Goal: Task Accomplishment & Management: Use online tool/utility

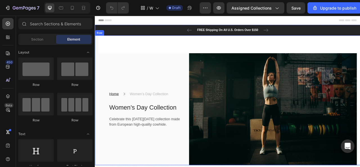
click at [227, 54] on div "Home Text block Icon Women’s Day Collection Text block Row Women’s Day Collecti…" at bounding box center [263, 123] width 337 height 165
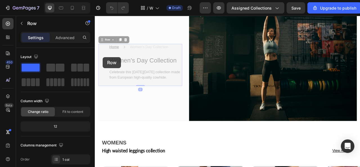
scroll to position [29, 0]
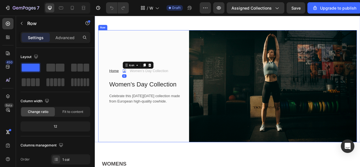
click at [125, 75] on div "Home Text block Icon 0 Women’s Day Collection Text block Row Women’s Day Collec…" at bounding box center [152, 105] width 107 height 143
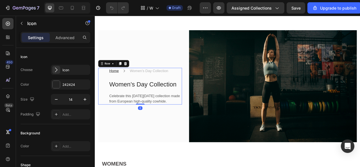
click at [111, 89] on div "Home Text block Icon Women’s Day Collection Text block Row Women’s Day Collecti…" at bounding box center [152, 105] width 107 height 47
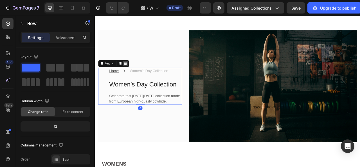
click at [135, 74] on icon at bounding box center [134, 76] width 4 height 4
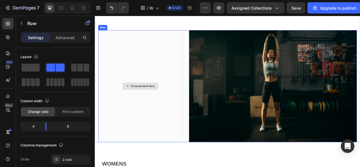
click at [140, 73] on div "Drop element here" at bounding box center [152, 105] width 107 height 143
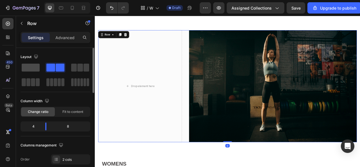
click at [24, 64] on span at bounding box center [31, 68] width 18 height 8
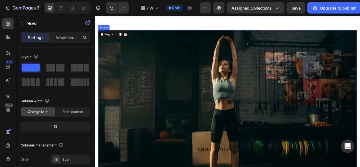
scroll to position [57, 0]
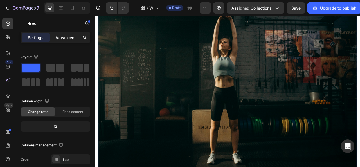
click at [64, 40] on p "Advanced" at bounding box center [64, 38] width 19 height 6
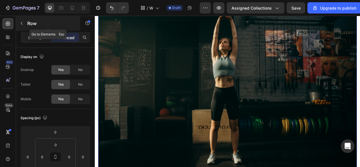
click at [20, 23] on icon "button" at bounding box center [21, 23] width 4 height 4
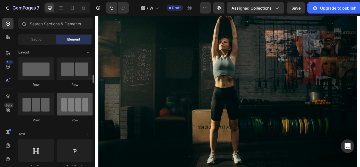
scroll to position [56, 0]
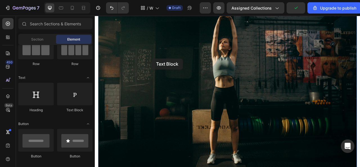
drag, startPoint x: 166, startPoint y: 117, endPoint x: 155, endPoint y: 67, distance: 50.3
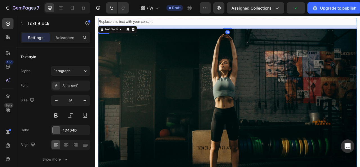
scroll to position [15, 0]
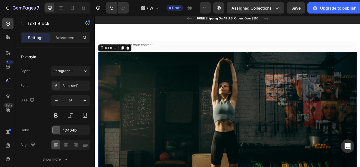
drag, startPoint x: 149, startPoint y: 95, endPoint x: 146, endPoint y: 95, distance: 3.4
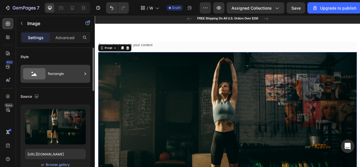
click at [67, 70] on div "Rectangle" at bounding box center [65, 73] width 34 height 13
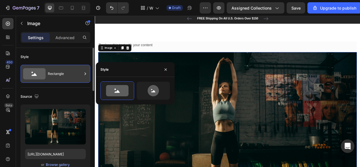
click at [78, 76] on div "Rectangle" at bounding box center [65, 73] width 34 height 13
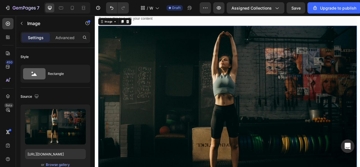
scroll to position [28, 0]
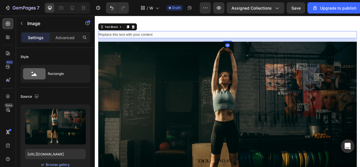
click at [173, 42] on div "Replace this text with your content" at bounding box center [263, 39] width 329 height 9
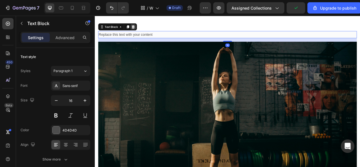
click at [143, 28] on icon at bounding box center [143, 30] width 4 height 4
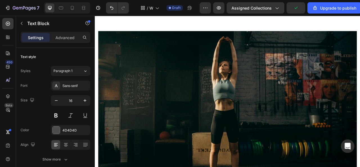
scroll to position [14, 0]
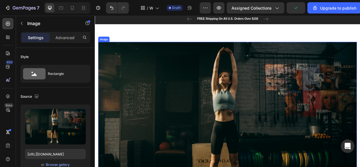
click at [139, 60] on img at bounding box center [263, 159] width 329 height 220
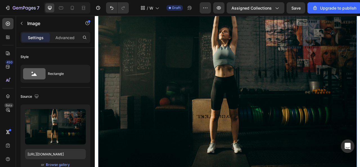
scroll to position [127, 0]
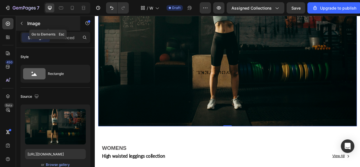
click at [26, 23] on button "button" at bounding box center [21, 23] width 9 height 9
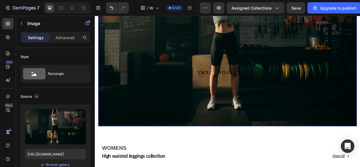
click at [138, 79] on img at bounding box center [263, 46] width 329 height 220
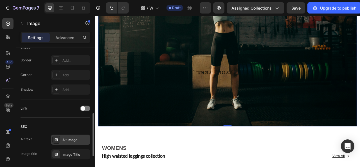
scroll to position [232, 0]
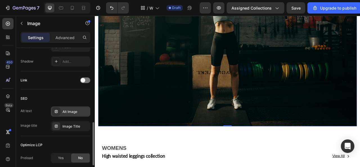
click at [69, 113] on div "Alt Image" at bounding box center [70, 111] width 39 height 10
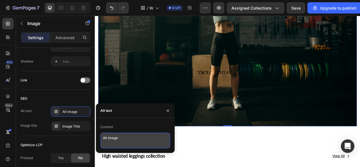
click at [118, 141] on textarea "Alt Image" at bounding box center [135, 140] width 70 height 16
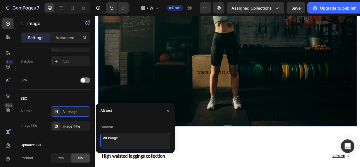
click at [116, 141] on textarea "Alt Image" at bounding box center [135, 140] width 70 height 16
drag, startPoint x: 119, startPoint y: 137, endPoint x: 102, endPoint y: 139, distance: 17.0
click at [102, 139] on textarea "Alt Image" at bounding box center [135, 140] width 70 height 16
click at [167, 111] on icon "button" at bounding box center [168, 110] width 2 height 2
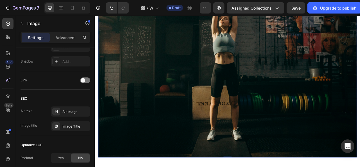
scroll to position [42, 0]
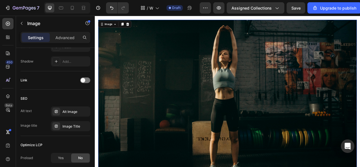
click at [173, 80] on img at bounding box center [263, 131] width 329 height 220
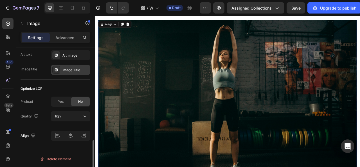
scroll to position [261, 0]
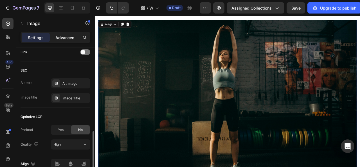
click at [58, 40] on div "Advanced" at bounding box center [65, 37] width 28 height 9
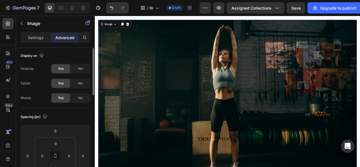
scroll to position [0, 0]
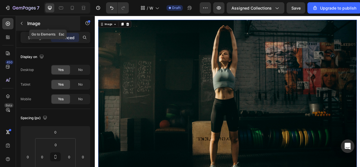
click at [22, 21] on icon "button" at bounding box center [21, 23] width 4 height 4
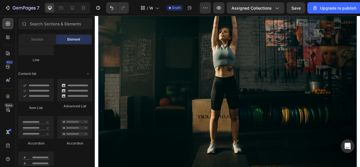
scroll to position [14, 0]
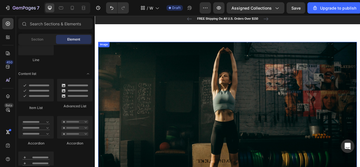
click at [152, 99] on img at bounding box center [263, 159] width 329 height 220
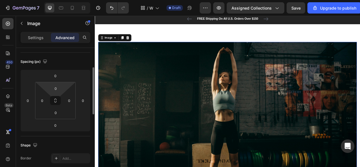
scroll to position [0, 0]
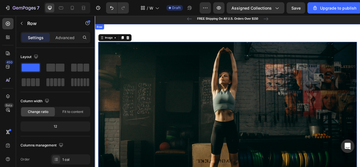
click at [161, 43] on div "Image 0 Row Row" at bounding box center [263, 147] width 337 height 242
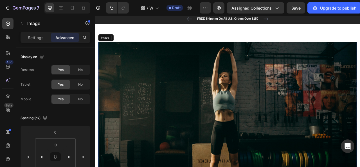
click at [190, 97] on img at bounding box center [263, 159] width 329 height 220
click at [8, 55] on icon at bounding box center [8, 53] width 6 height 6
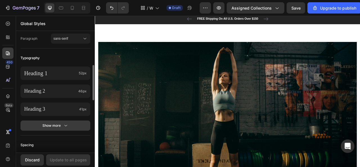
scroll to position [169, 0]
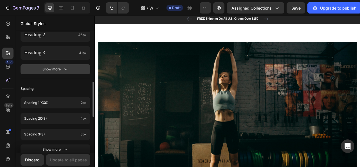
click at [53, 67] on div "Show more" at bounding box center [55, 69] width 26 height 6
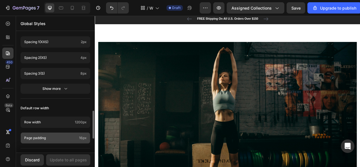
scroll to position [399, 0]
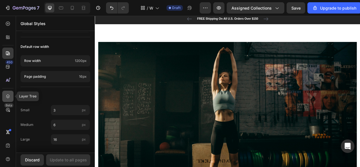
click at [8, 92] on div at bounding box center [7, 96] width 11 height 11
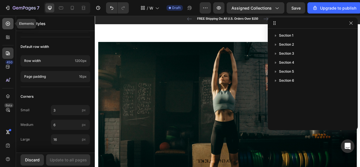
click at [8, 22] on icon at bounding box center [8, 24] width 6 height 6
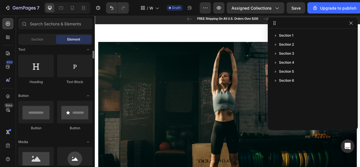
scroll to position [0, 0]
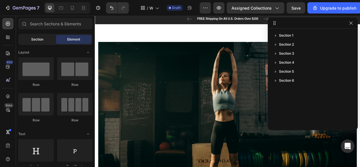
click at [41, 37] on span "Section" at bounding box center [37, 39] width 12 height 5
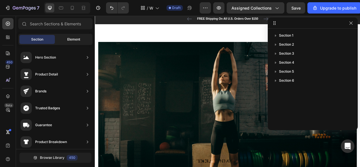
click at [68, 37] on span "Element" at bounding box center [73, 39] width 13 height 5
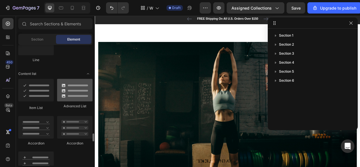
scroll to position [478, 0]
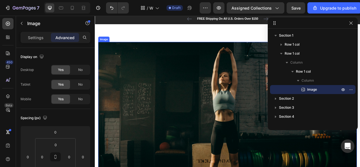
click at [171, 107] on img at bounding box center [263, 159] width 329 height 220
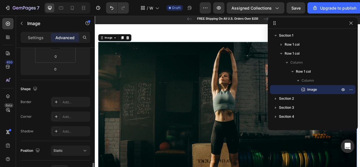
scroll to position [169, 0]
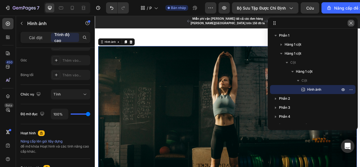
click at [351, 24] on icon "button" at bounding box center [351, 23] width 4 height 4
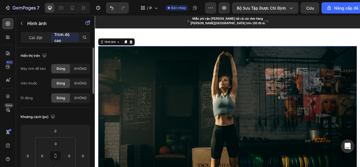
scroll to position [0, 0]
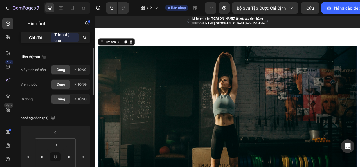
click at [37, 35] on font "Cài đặt" at bounding box center [35, 37] width 13 height 5
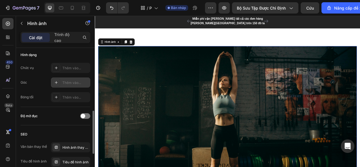
scroll to position [225, 0]
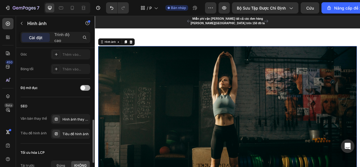
click at [84, 88] on span at bounding box center [83, 87] width 4 height 4
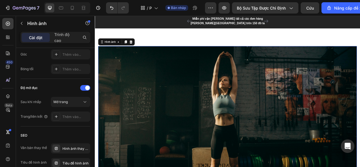
scroll to position [42, 0]
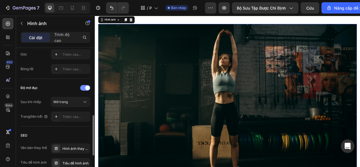
click at [85, 87] on div at bounding box center [85, 88] width 10 height 6
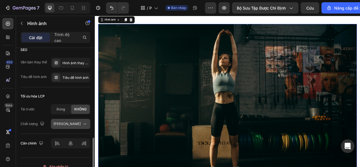
scroll to position [289, 0]
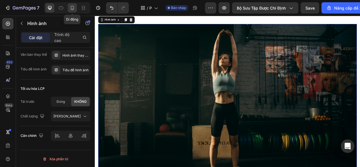
click at [72, 8] on icon at bounding box center [72, 8] width 6 height 6
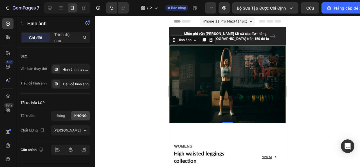
click at [204, 65] on img at bounding box center [227, 84] width 116 height 78
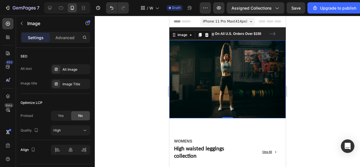
click at [306, 67] on div at bounding box center [227, 91] width 265 height 151
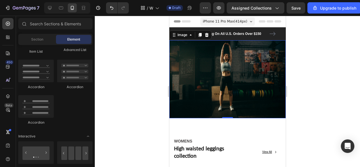
click at [223, 80] on img at bounding box center [227, 79] width 116 height 78
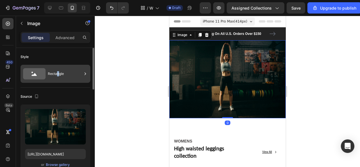
click at [58, 76] on div "Rectangle" at bounding box center [65, 73] width 34 height 13
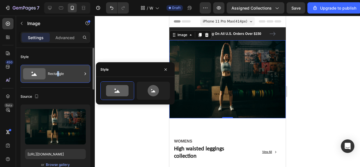
click at [58, 76] on div "Rectangle" at bounding box center [65, 73] width 34 height 13
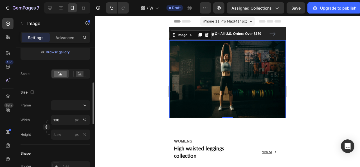
scroll to position [141, 0]
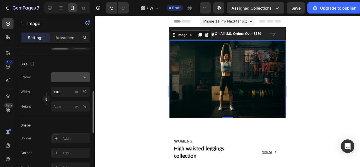
click at [82, 75] on icon at bounding box center [85, 77] width 6 height 6
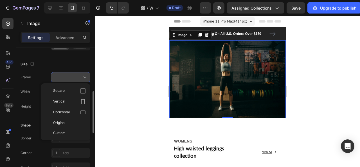
click at [82, 75] on icon at bounding box center [85, 77] width 6 height 6
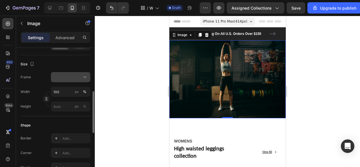
click at [82, 75] on icon at bounding box center [85, 77] width 6 height 6
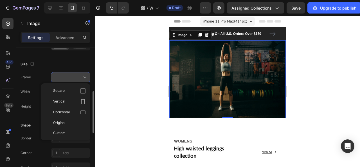
click at [83, 78] on icon at bounding box center [85, 77] width 6 height 6
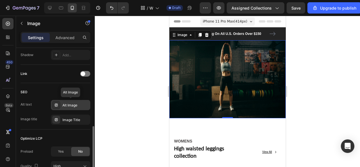
scroll to position [303, 0]
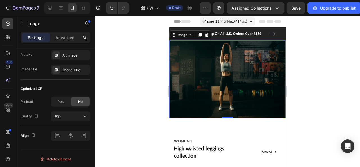
click at [213, 70] on img at bounding box center [227, 79] width 116 height 78
click at [144, 67] on div at bounding box center [227, 91] width 265 height 151
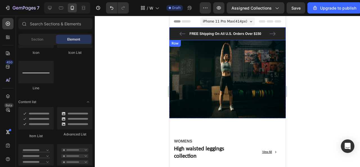
scroll to position [253, 0]
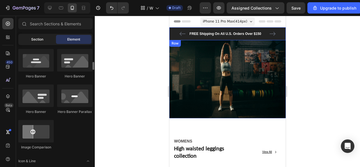
click at [43, 37] on span "Section" at bounding box center [37, 39] width 12 height 5
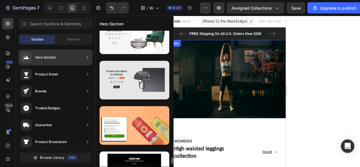
scroll to position [2984, 0]
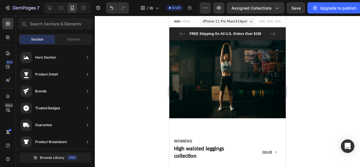
click at [137, 65] on div at bounding box center [227, 91] width 265 height 151
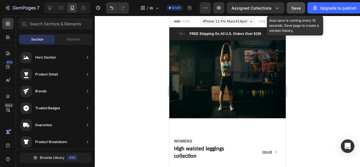
click at [292, 8] on span "Save" at bounding box center [295, 8] width 9 height 5
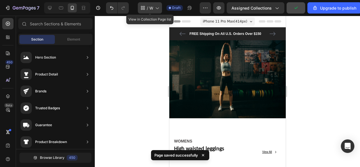
click at [158, 9] on icon at bounding box center [157, 8] width 6 height 6
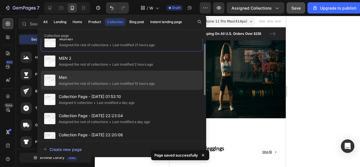
scroll to position [0, 0]
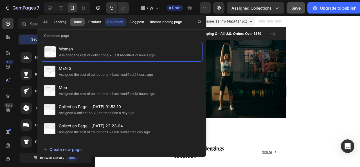
click at [75, 19] on div "Home" at bounding box center [78, 21] width 10 height 5
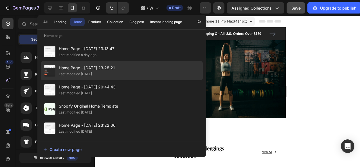
click at [102, 68] on span "Home Page - [DATE] 23:28:21" at bounding box center [87, 67] width 56 height 7
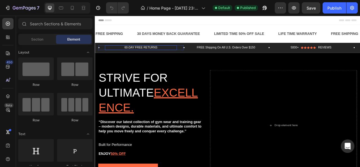
click at [171, 56] on p "60-DAY FREE RETURNS" at bounding box center [153, 56] width 90 height 5
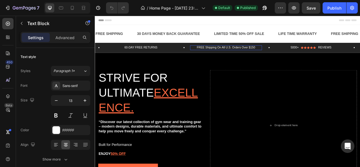
click at [235, 54] on p "FREE Shipping On All U.S. Orders Over $150" at bounding box center [261, 56] width 90 height 5
click at [346, 58] on div "5000+ Text Block" at bounding box center [349, 56] width 12 height 6
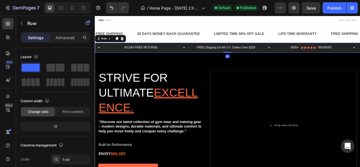
click at [97, 55] on div "60-DAY FREE RETURNS Text Block Row FREE Shipping On All U.S. Orders Over $150 T…" at bounding box center [263, 56] width 337 height 13
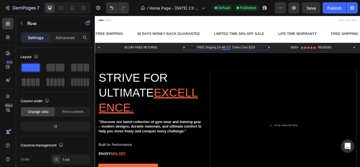
click at [209, 55] on div "FREE Shipping On All U.S. Orders Over $150 Text Block Row 0" at bounding box center [261, 56] width 108 height 6
click at [72, 6] on icon at bounding box center [72, 8] width 3 height 4
type input "100%"
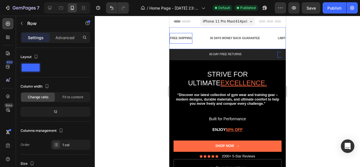
click at [185, 39] on div "FREE SHIPPING" at bounding box center [180, 38] width 23 height 6
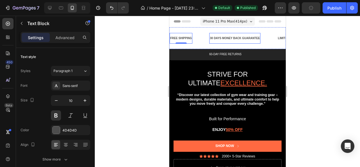
click at [219, 39] on div "30 DAYS MONEY BACK GUARANTEE" at bounding box center [234, 38] width 51 height 6
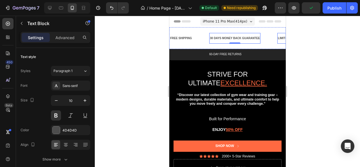
click at [279, 39] on div "LIMITED TIME 50% OFF SALE" at bounding box center [297, 38] width 41 height 6
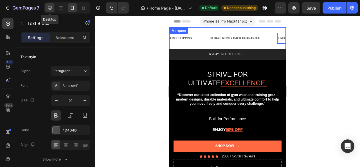
click at [48, 6] on icon at bounding box center [50, 8] width 4 height 4
type input "16"
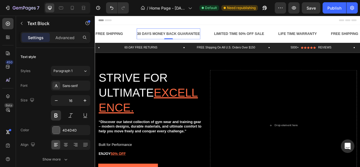
click at [187, 35] on div "30 DAYS MONEY BACK GUARANTEE" at bounding box center [188, 38] width 81 height 9
click at [121, 38] on div "FREE SHIPPING" at bounding box center [113, 38] width 36 height 9
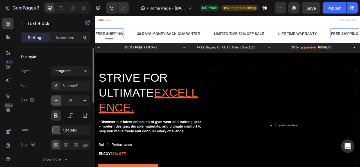
click at [58, 102] on icon "button" at bounding box center [56, 101] width 6 height 6
type input "13"
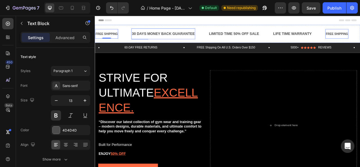
click at [178, 40] on div "30 DAYS MONEY BACK GUARANTEE" at bounding box center [181, 38] width 81 height 9
click at [58, 103] on button "button" at bounding box center [56, 100] width 10 height 10
click at [58, 103] on icon "button" at bounding box center [56, 101] width 6 height 6
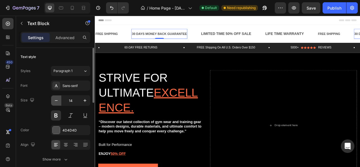
click at [58, 103] on icon "button" at bounding box center [56, 101] width 6 height 6
type input "13"
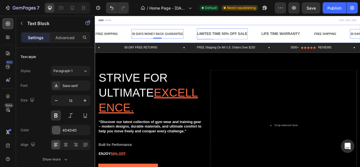
click at [245, 41] on div "LIMITED TIME 50% OFF SALE" at bounding box center [256, 38] width 65 height 9
click at [57, 101] on icon "button" at bounding box center [56, 101] width 6 height 6
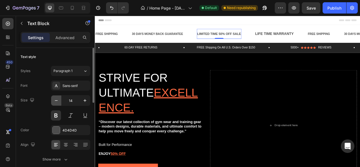
click at [57, 101] on icon "button" at bounding box center [56, 101] width 6 height 6
type input "13"
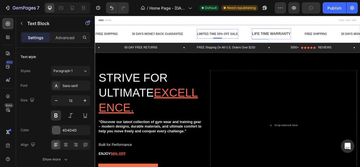
click at [321, 39] on div "LIFE TIME WARRANTY" at bounding box center [319, 38] width 50 height 9
click at [57, 100] on icon "button" at bounding box center [56, 101] width 6 height 6
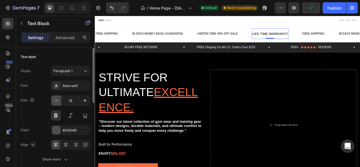
click at [57, 100] on icon "button" at bounding box center [56, 101] width 6 height 6
type input "13"
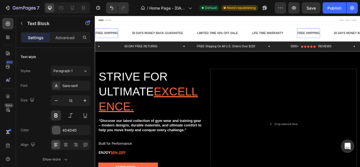
click at [360, 40] on div "FREE SHIPPING" at bounding box center [366, 38] width 29 height 8
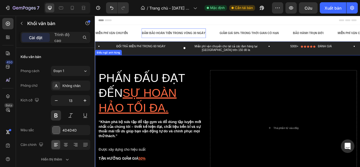
click at [199, 77] on div "Phấn đấu đạt đến sự hoàn hảo tối đa. Tiêu đề “Khám phá bộ sưu tập đồ tập gym và…" at bounding box center [263, 158] width 337 height 165
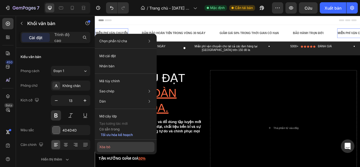
click at [105, 146] on font "Xóa bỏ" at bounding box center [104, 146] width 11 height 4
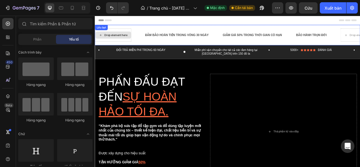
click at [124, 45] on div "Drop element here" at bounding box center [118, 40] width 46 height 17
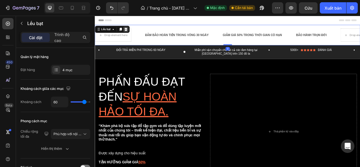
click at [135, 35] on icon at bounding box center [134, 33] width 4 height 4
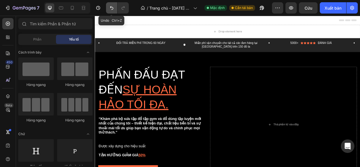
click at [113, 7] on icon "Hoàn tác/Làm lại" at bounding box center [112, 8] width 6 height 6
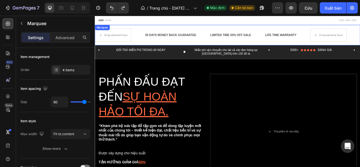
click at [154, 39] on div "Drop element here" at bounding box center [126, 40] width 63 height 17
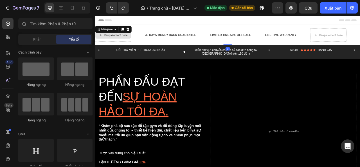
click at [132, 42] on div "Drop element here" at bounding box center [122, 40] width 30 height 4
click at [114, 45] on div "Drop element here" at bounding box center [118, 40] width 46 height 17
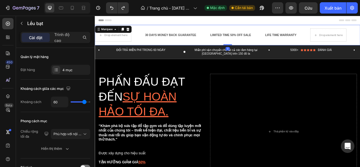
click at [152, 44] on div "Drop element here" at bounding box center [126, 40] width 63 height 17
click at [112, 6] on icon "Hoàn tác/Làm lại" at bounding box center [112, 8] width 6 height 6
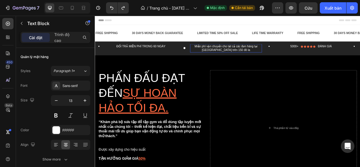
click at [268, 60] on font "Miễn phí vận chuyển cho tất cả các đơn hàng tại [GEOGRAPHIC_DATA] trên 150 đô la" at bounding box center [261, 56] width 80 height 9
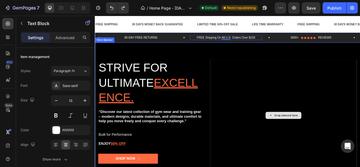
scroll to position [28, 0]
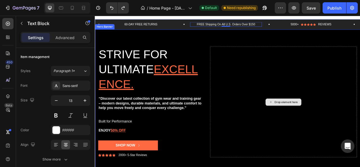
click at [275, 70] on div "Drop element here" at bounding box center [334, 125] width 187 height 141
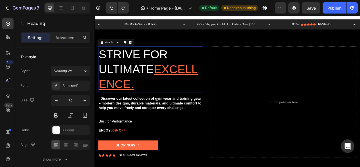
click at [174, 68] on h2 "Strive for ultimate excellence." at bounding box center [165, 84] width 133 height 58
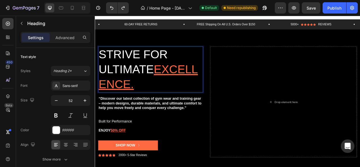
click at [153, 103] on u "excellence." at bounding box center [163, 93] width 126 height 35
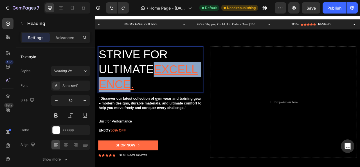
click at [153, 103] on u "excellence." at bounding box center [163, 93] width 126 height 35
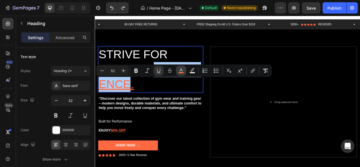
click at [180, 69] on icon "Editor contextual toolbar" at bounding box center [181, 71] width 6 height 6
type input "FF6941"
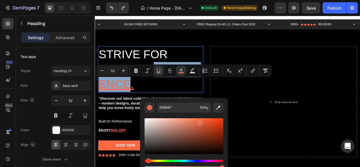
drag, startPoint x: 204, startPoint y: 119, endPoint x: 208, endPoint y: 126, distance: 8.1
click at [200, 121] on div "Editor contextual toolbar" at bounding box center [200, 122] width 4 height 4
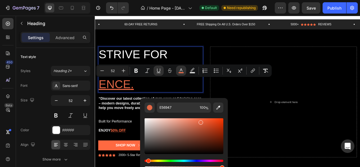
type input "E86845"
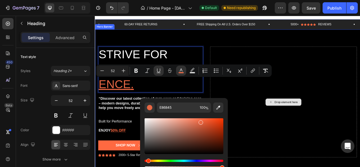
click at [308, 140] on div "Drop element here" at bounding box center [334, 125] width 187 height 141
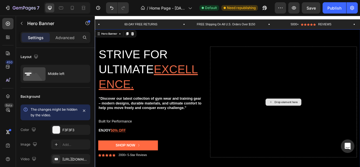
scroll to position [56, 0]
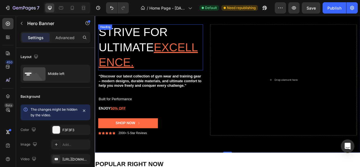
click at [153, 70] on u "excellence" at bounding box center [163, 65] width 126 height 35
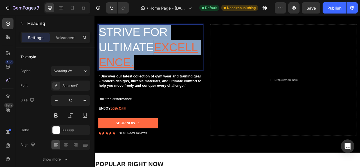
click at [153, 70] on u "excellence" at bounding box center [163, 65] width 126 height 35
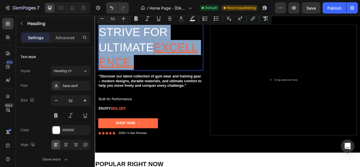
click at [158, 71] on u "excellence" at bounding box center [163, 65] width 126 height 35
click at [193, 73] on u "excellence" at bounding box center [163, 65] width 126 height 35
click at [201, 74] on p "Strive for ultimate excellence ." at bounding box center [166, 55] width 132 height 57
click at [200, 74] on p "Strive for ultimate excellence ." at bounding box center [166, 55] width 132 height 57
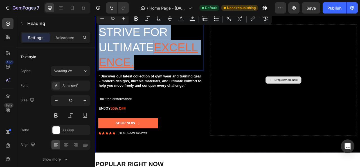
click at [262, 81] on div "Drop element here" at bounding box center [334, 97] width 187 height 141
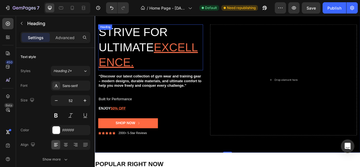
click at [116, 74] on u "excellence" at bounding box center [163, 65] width 126 height 35
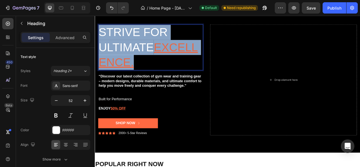
click at [116, 74] on u "excellence" at bounding box center [163, 65] width 126 height 35
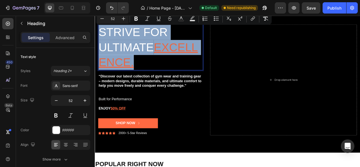
click at [116, 74] on u "excellence" at bounding box center [163, 65] width 126 height 35
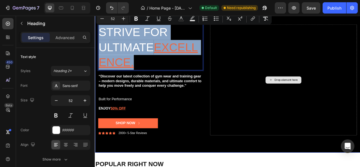
click at [265, 72] on div "Drop element here" at bounding box center [334, 97] width 187 height 141
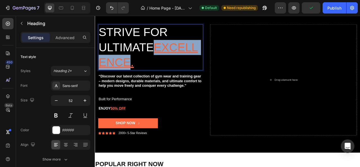
click at [175, 73] on u "excellence" at bounding box center [163, 65] width 126 height 35
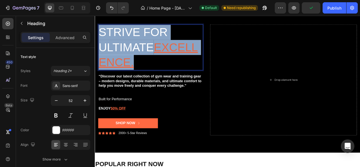
click at [175, 73] on u "excellence" at bounding box center [163, 65] width 126 height 35
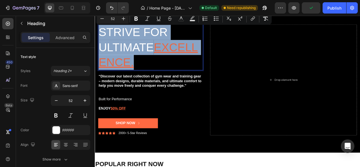
click at [175, 73] on u "excellence" at bounding box center [163, 65] width 126 height 35
click at [209, 70] on p "Strive for ultimate excellence ." at bounding box center [166, 55] width 132 height 57
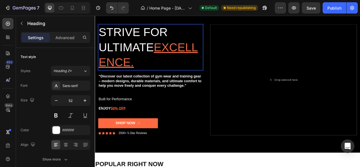
click at [110, 73] on u "excellence" at bounding box center [163, 65] width 126 height 35
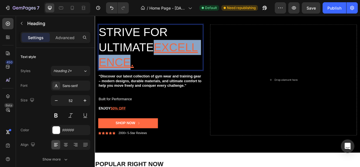
click at [110, 73] on u "excellence" at bounding box center [163, 65] width 126 height 35
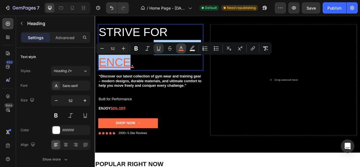
click at [182, 48] on icon "Editor contextual toolbar" at bounding box center [181, 49] width 6 height 6
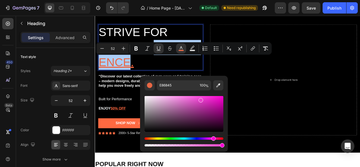
click at [213, 138] on div "Hue" at bounding box center [183, 138] width 79 height 2
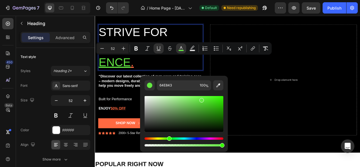
drag, startPoint x: 213, startPoint y: 138, endPoint x: 168, endPoint y: 140, distance: 44.4
click at [168, 140] on div "Hue" at bounding box center [169, 138] width 4 height 4
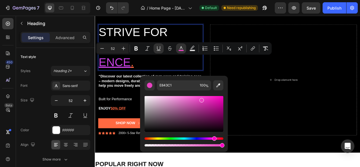
drag, startPoint x: 169, startPoint y: 137, endPoint x: 213, endPoint y: 140, distance: 44.8
click at [213, 140] on div "Hue" at bounding box center [214, 138] width 4 height 4
drag, startPoint x: 201, startPoint y: 101, endPoint x: 218, endPoint y: 98, distance: 17.2
click at [218, 98] on div "Editor contextual toolbar" at bounding box center [218, 99] width 4 height 4
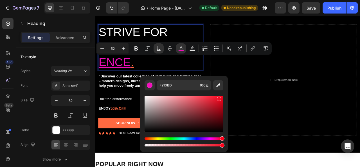
type input "F10F26"
drag, startPoint x: 212, startPoint y: 138, endPoint x: 222, endPoint y: 139, distance: 9.8
click at [222, 139] on div "Hue" at bounding box center [222, 138] width 4 height 4
drag, startPoint x: 222, startPoint y: 146, endPoint x: 202, endPoint y: 145, distance: 20.8
click at [202, 145] on div "Editor contextual toolbar" at bounding box center [203, 145] width 4 height 4
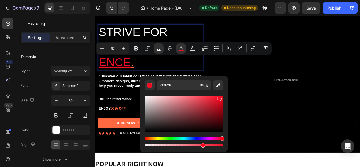
type input "73"
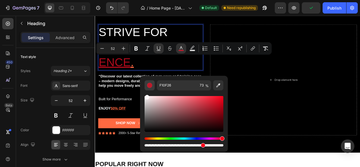
drag, startPoint x: 218, startPoint y: 99, endPoint x: 146, endPoint y: 89, distance: 72.1
click at [146, 89] on div "F10F26 73 %" at bounding box center [183, 113] width 79 height 67
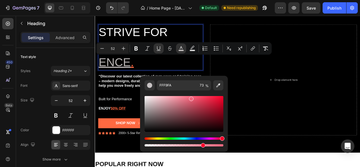
drag, startPoint x: 146, startPoint y: 96, endPoint x: 190, endPoint y: 98, distance: 44.4
click at [190, 98] on div "Editor contextual toolbar" at bounding box center [191, 98] width 4 height 4
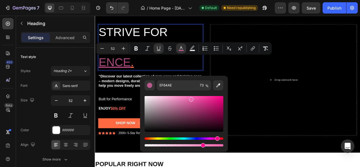
drag, startPoint x: 221, startPoint y: 138, endPoint x: 216, endPoint y: 146, distance: 9.4
click at [216, 146] on div "Editor contextual toolbar" at bounding box center [183, 121] width 79 height 53
type input "F20081"
drag, startPoint x: 191, startPoint y: 98, endPoint x: 225, endPoint y: 98, distance: 33.7
click at [225, 98] on div "F20081 73 %" at bounding box center [184, 112] width 88 height 72
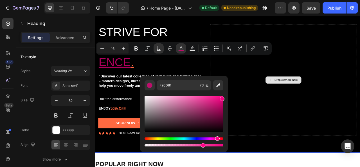
click at [360, 97] on div "Drop element here" at bounding box center [334, 97] width 187 height 141
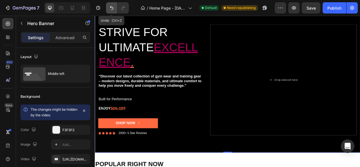
click at [110, 6] on icon "Undo/Redo" at bounding box center [111, 8] width 3 height 4
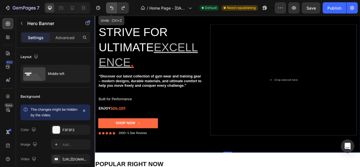
click at [110, 6] on icon "Undo/Redo" at bounding box center [111, 8] width 3 height 4
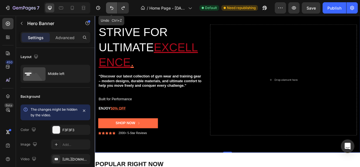
click at [110, 6] on icon "Undo/Redo" at bounding box center [111, 8] width 3 height 4
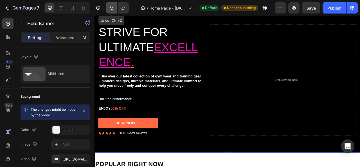
click at [110, 6] on icon "Undo/Redo" at bounding box center [111, 8] width 3 height 4
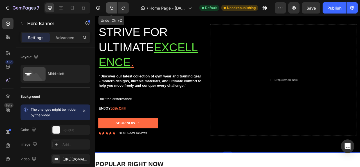
click at [110, 6] on icon "Undo/Redo" at bounding box center [111, 8] width 3 height 4
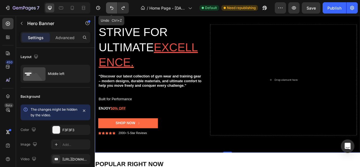
click at [110, 6] on icon "Undo/Redo" at bounding box center [111, 8] width 3 height 4
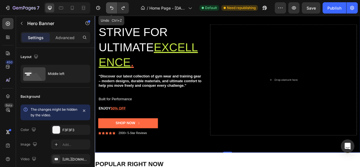
click at [110, 6] on icon "Undo/Redo" at bounding box center [111, 8] width 3 height 4
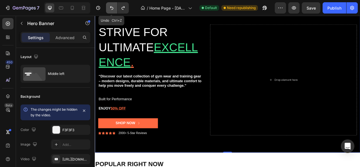
click at [110, 6] on icon "Undo/Redo" at bounding box center [111, 8] width 3 height 4
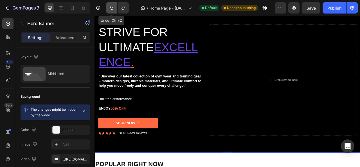
click at [110, 6] on icon "Undo/Redo" at bounding box center [111, 8] width 3 height 4
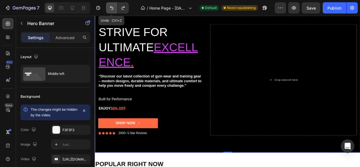
click at [110, 6] on icon "Undo/Redo" at bounding box center [111, 8] width 3 height 4
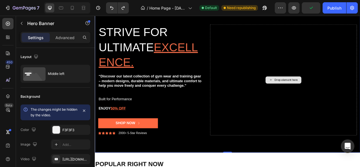
click at [279, 48] on div "Drop element here" at bounding box center [334, 97] width 187 height 141
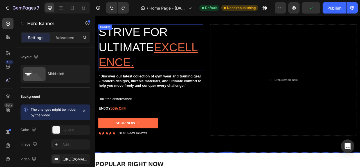
click at [136, 55] on h2 "Strive for ultimate excellence ." at bounding box center [165, 56] width 133 height 58
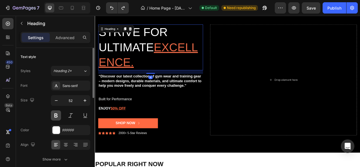
click at [56, 114] on button at bounding box center [56, 115] width 10 height 10
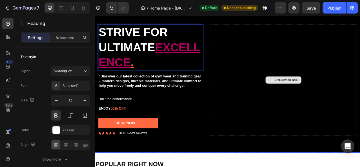
click at [292, 66] on div "Drop element here" at bounding box center [334, 97] width 187 height 141
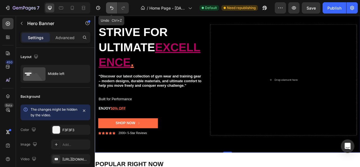
click at [111, 5] on button "Undo/Redo" at bounding box center [111, 7] width 11 height 11
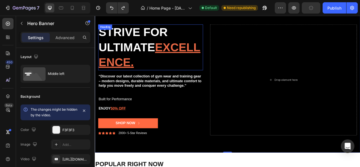
click at [204, 65] on h2 "Strive for ultimate excellence ." at bounding box center [165, 56] width 133 height 58
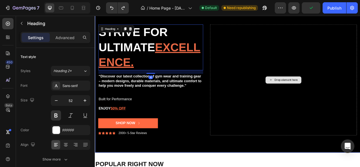
click at [309, 52] on div "Drop element here" at bounding box center [334, 97] width 187 height 141
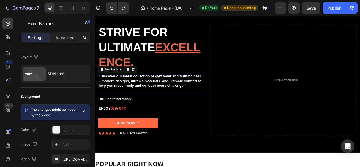
click at [147, 100] on strong "“Discover our latest collection of gym wear and training gear – modern designs,…" at bounding box center [165, 98] width 131 height 17
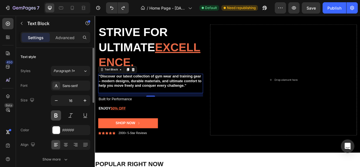
click at [54, 112] on button at bounding box center [56, 115] width 10 height 10
click at [53, 114] on button at bounding box center [56, 115] width 10 height 10
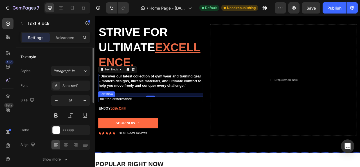
click at [126, 122] on p "Built for Performance" at bounding box center [166, 122] width 132 height 6
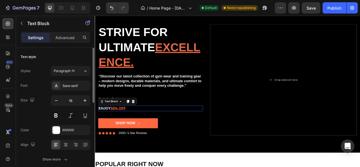
click at [110, 136] on p "ENJOY 50% OFF" at bounding box center [166, 133] width 132 height 6
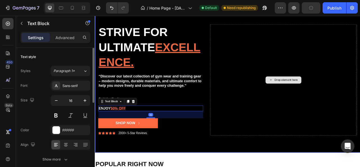
click at [250, 155] on div "Drop element here" at bounding box center [334, 97] width 187 height 141
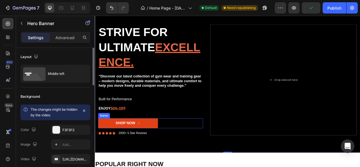
click at [165, 153] on link "Shop Now" at bounding box center [137, 152] width 76 height 13
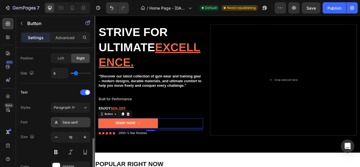
scroll to position [225, 0]
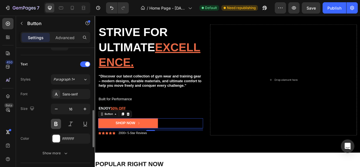
click at [56, 123] on button at bounding box center [56, 124] width 10 height 10
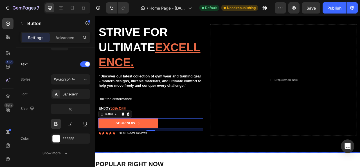
click at [205, 166] on div "Strive for ultimate excellence . Heading “Discover our latest collection of gym…" at bounding box center [263, 97] width 337 height 159
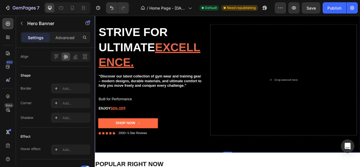
scroll to position [0, 0]
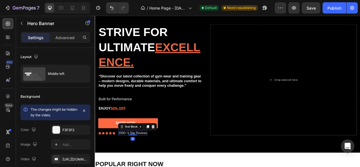
click at [154, 165] on p "2000+ 5-Star Reviews" at bounding box center [143, 164] width 36 height 5
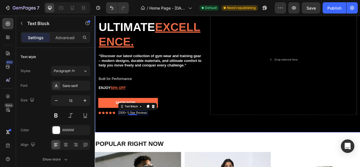
scroll to position [84, 0]
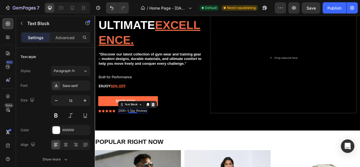
click at [169, 128] on icon at bounding box center [168, 128] width 4 height 4
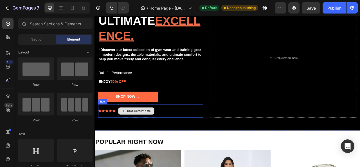
click at [140, 139] on div "Drop element here" at bounding box center [148, 136] width 46 height 9
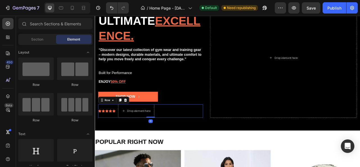
click at [181, 141] on div "Icon Icon Icon Icon Icon Icon List Drop element here Row 0" at bounding box center [165, 136] width 133 height 17
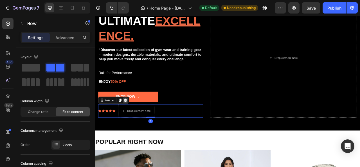
click at [135, 123] on icon at bounding box center [134, 123] width 4 height 4
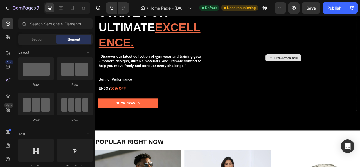
scroll to position [56, 0]
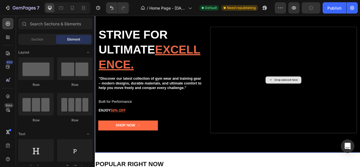
click at [280, 106] on div "Drop element here" at bounding box center [334, 97] width 187 height 135
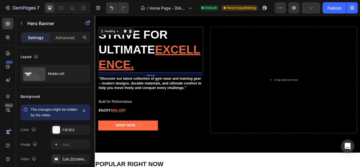
click at [229, 40] on h2 "Strive for ultimate excellence ." at bounding box center [165, 59] width 133 height 58
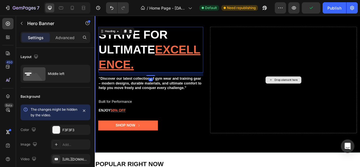
click at [264, 42] on div "Drop element here" at bounding box center [334, 97] width 187 height 135
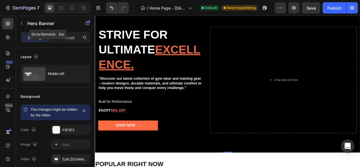
click at [19, 20] on button "button" at bounding box center [21, 23] width 9 height 9
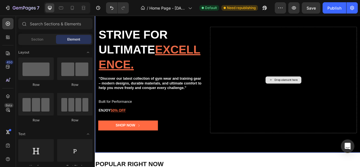
click at [301, 59] on div "Drop element here" at bounding box center [334, 97] width 187 height 135
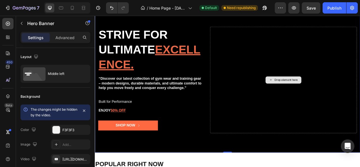
click at [312, 58] on div "Drop element here" at bounding box center [334, 97] width 187 height 135
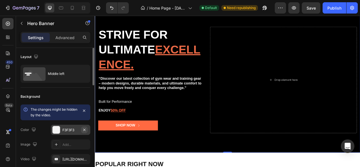
drag, startPoint x: 84, startPoint y: 109, endPoint x: 87, endPoint y: 107, distance: 3.7
click at [84, 109] on icon "button" at bounding box center [84, 110] width 4 height 4
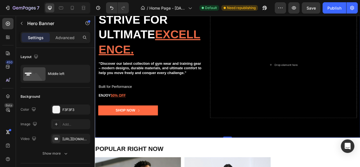
scroll to position [84, 0]
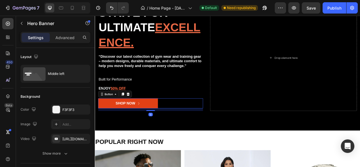
click at [150, 126] on icon at bounding box center [150, 127] width 4 height 4
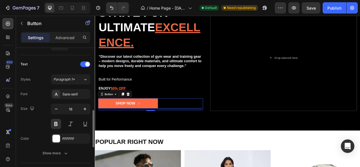
scroll to position [281, 0]
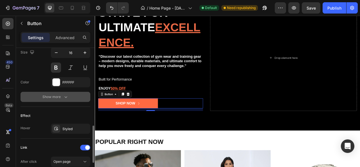
click at [64, 97] on icon "button" at bounding box center [66, 97] width 6 height 6
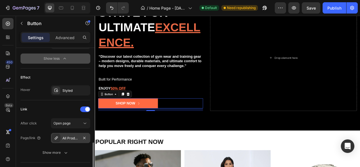
scroll to position [422, 0]
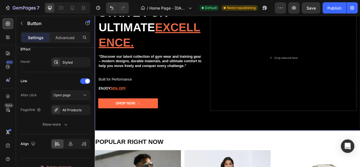
click at [116, 146] on div "Background Image" at bounding box center [263, 69] width 337 height 185
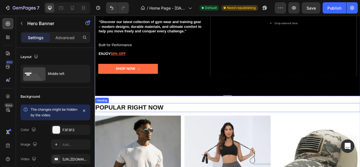
scroll to position [141, 0]
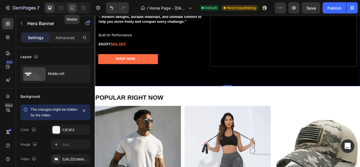
click at [73, 9] on icon at bounding box center [72, 8] width 3 height 4
type input "Auto"
type input "100%"
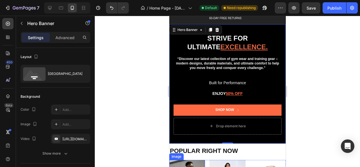
scroll to position [24, 0]
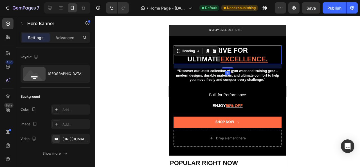
click at [186, 55] on h2 "Strive for ultimate excellence ." at bounding box center [227, 54] width 108 height 19
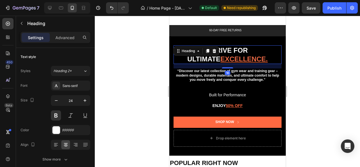
click at [329, 74] on div at bounding box center [227, 91] width 265 height 151
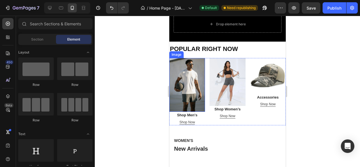
scroll to position [141, 0]
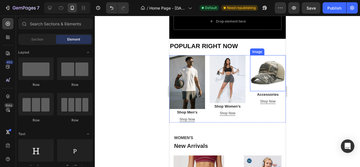
click at [256, 71] on img at bounding box center [268, 73] width 36 height 36
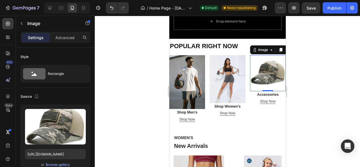
click at [257, 75] on img at bounding box center [268, 73] width 36 height 36
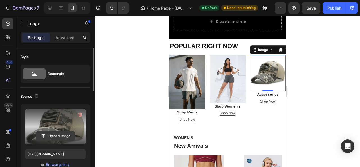
click at [57, 132] on input "file" at bounding box center [55, 136] width 39 height 10
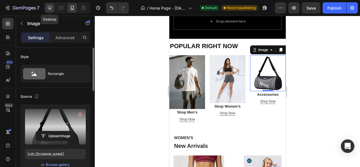
click at [51, 7] on icon at bounding box center [50, 8] width 6 height 6
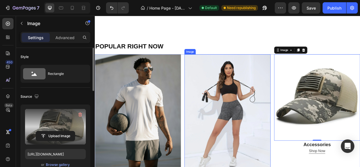
scroll to position [236, 0]
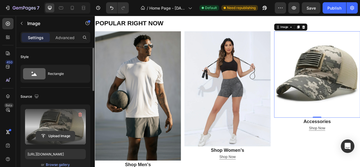
click at [58, 132] on input "file" at bounding box center [55, 136] width 39 height 10
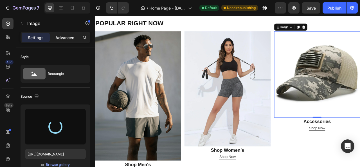
type input "[URL][DOMAIN_NAME]"
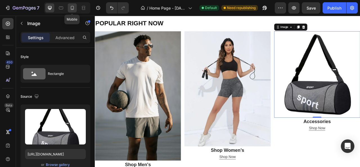
click at [73, 8] on icon at bounding box center [72, 8] width 6 height 6
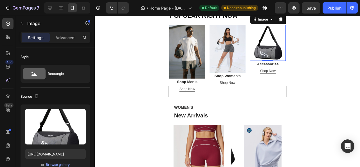
scroll to position [143, 0]
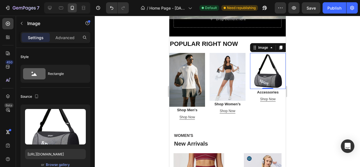
click at [323, 98] on div at bounding box center [227, 91] width 265 height 151
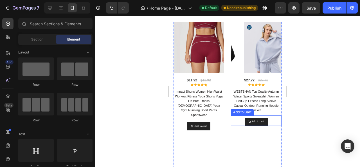
scroll to position [255, 0]
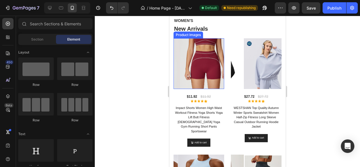
click at [201, 61] on img at bounding box center [205, 63] width 51 height 51
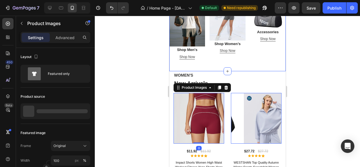
scroll to position [199, 0]
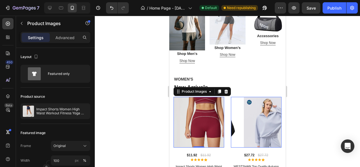
click at [308, 97] on div at bounding box center [227, 91] width 265 height 151
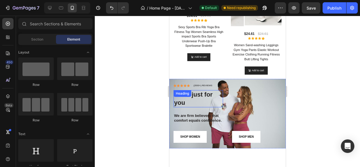
scroll to position [480, 0]
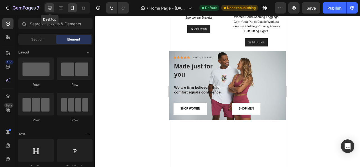
click at [51, 9] on icon at bounding box center [50, 8] width 6 height 6
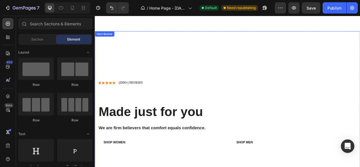
scroll to position [486, 0]
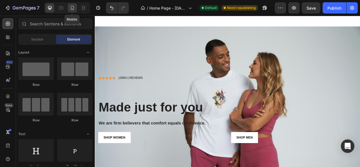
click at [69, 8] on div at bounding box center [72, 7] width 9 height 9
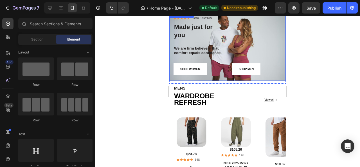
click at [251, 55] on div "SHOP MEN Button" at bounding box center [256, 45] width 49 height 59
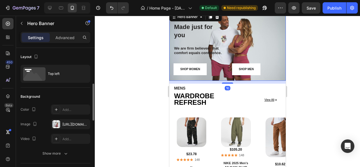
scroll to position [28, 0]
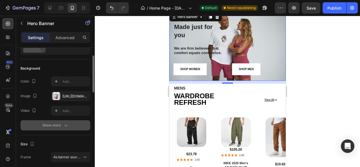
click at [64, 122] on icon "button" at bounding box center [66, 125] width 6 height 6
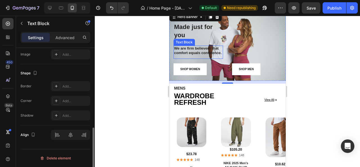
scroll to position [0, 0]
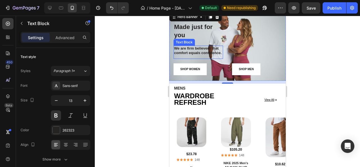
click at [212, 56] on p "We are firm believers that comfort equals confidence." at bounding box center [198, 51] width 48 height 10
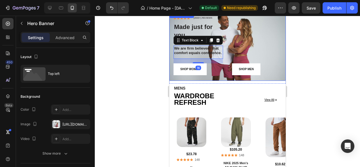
click at [258, 51] on div "SHOP MEN Button" at bounding box center [256, 45] width 49 height 59
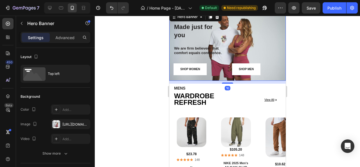
scroll to position [458, 0]
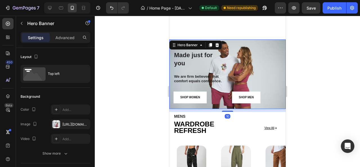
click at [119, 39] on div at bounding box center [227, 91] width 265 height 151
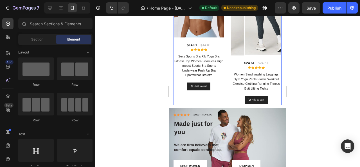
scroll to position [430, 0]
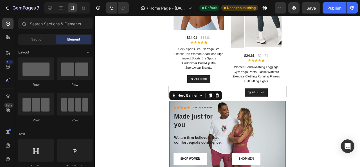
click at [255, 105] on div "SHOP MEN Button" at bounding box center [256, 134] width 49 height 59
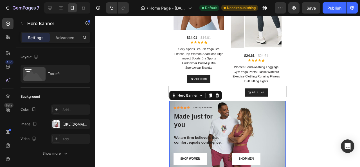
click at [260, 105] on div "SHOP MEN Button" at bounding box center [256, 134] width 49 height 59
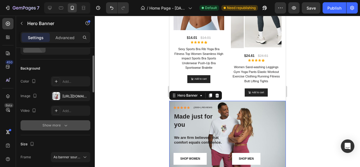
click at [64, 123] on icon "button" at bounding box center [66, 125] width 6 height 6
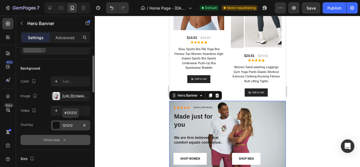
click at [56, 124] on div at bounding box center [56, 124] width 7 height 7
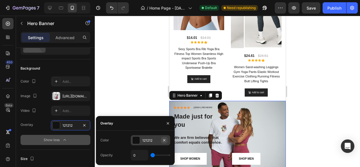
click at [163, 141] on icon "button" at bounding box center [164, 140] width 4 height 4
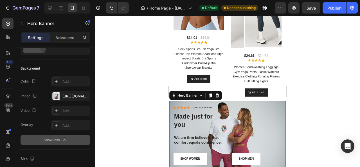
click at [138, 91] on div at bounding box center [227, 91] width 265 height 151
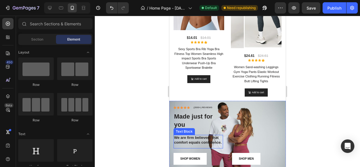
scroll to position [458, 0]
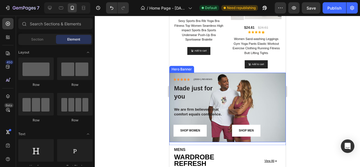
click at [262, 95] on div "SHOP MEN Button" at bounding box center [256, 106] width 49 height 59
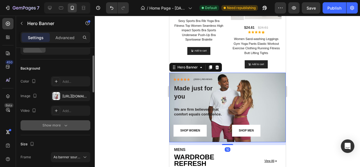
scroll to position [56, 0]
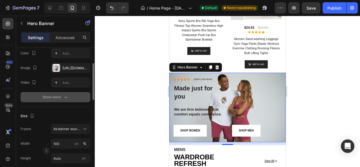
click at [63, 98] on icon "button" at bounding box center [66, 97] width 6 height 6
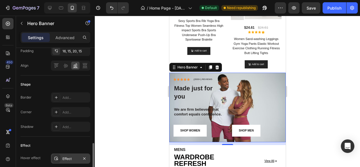
scroll to position [253, 0]
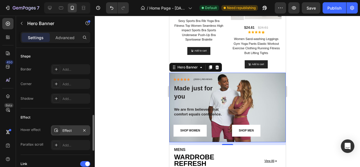
click at [58, 129] on div at bounding box center [56, 130] width 8 height 8
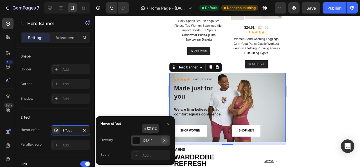
drag, startPoint x: 164, startPoint y: 140, endPoint x: 7, endPoint y: 117, distance: 158.9
click at [164, 140] on icon "button" at bounding box center [164, 140] width 2 height 2
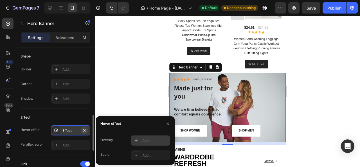
click at [84, 129] on icon "button" at bounding box center [84, 130] width 4 height 4
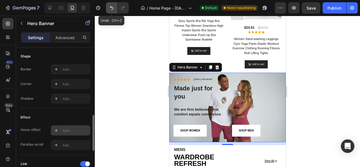
click at [110, 8] on icon "Undo/Redo" at bounding box center [112, 8] width 6 height 6
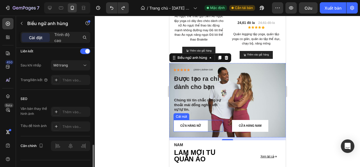
scroll to position [375, 0]
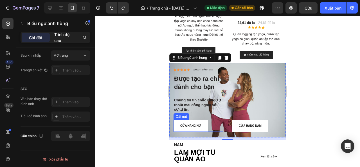
click at [64, 36] on font "Trình độ cao" at bounding box center [61, 37] width 15 height 11
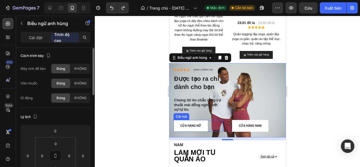
scroll to position [0, 0]
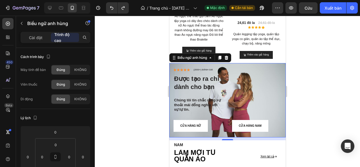
click at [317, 73] on div at bounding box center [227, 91] width 265 height 151
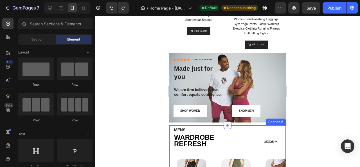
scroll to position [486, 0]
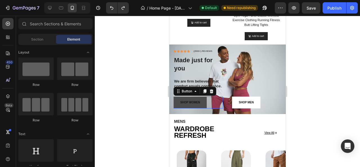
click at [202, 100] on link "SHOP WOMEN" at bounding box center [189, 102] width 33 height 12
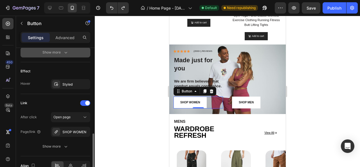
scroll to position [311, 0]
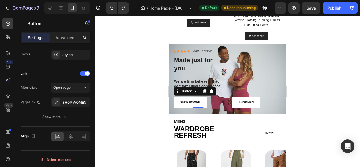
click at [132, 108] on div at bounding box center [227, 91] width 265 height 151
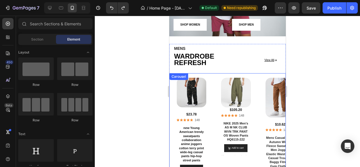
scroll to position [543, 0]
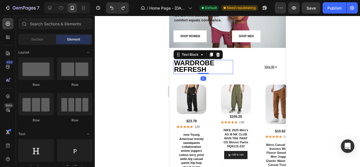
click at [211, 71] on strong "WARDROBE REFRESH" at bounding box center [194, 66] width 40 height 14
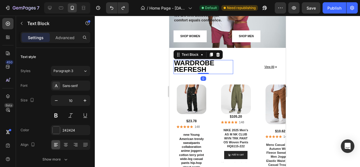
click at [153, 81] on div at bounding box center [227, 91] width 265 height 151
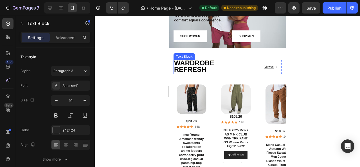
click at [206, 71] on strong "WARDROBE REFRESH" at bounding box center [194, 66] width 40 height 14
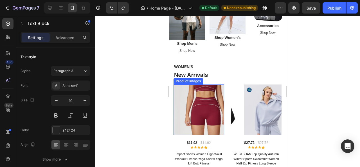
scroll to position [205, 0]
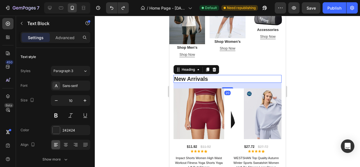
click at [204, 80] on p "New Arrivals" at bounding box center [227, 78] width 107 height 7
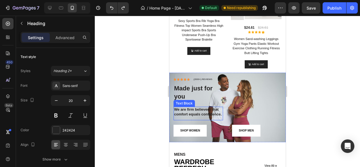
scroll to position [514, 0]
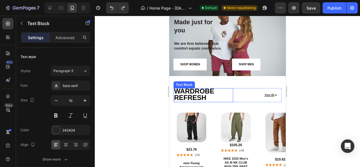
click at [193, 98] on strong "WARDROBE REFRESH" at bounding box center [194, 94] width 40 height 14
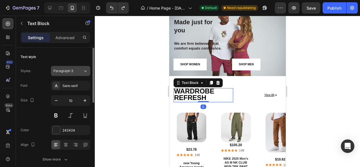
click at [84, 72] on icon at bounding box center [85, 71] width 5 height 6
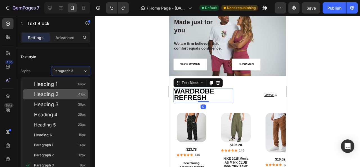
drag, startPoint x: 60, startPoint y: 90, endPoint x: 65, endPoint y: 90, distance: 4.5
click at [61, 90] on div "Heading 2 41px" at bounding box center [55, 94] width 65 height 10
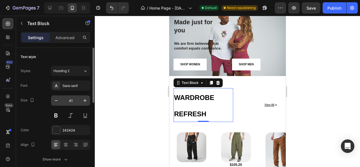
click at [73, 100] on input "41" at bounding box center [70, 100] width 19 height 10
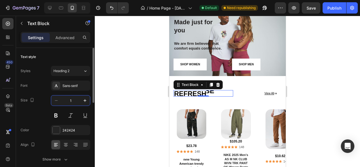
type input "10"
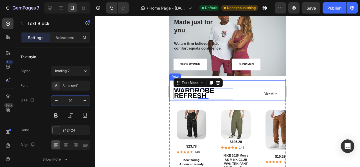
click at [304, 89] on div at bounding box center [227, 91] width 265 height 151
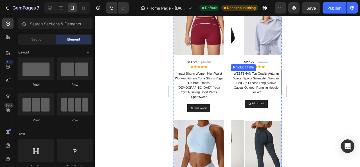
scroll to position [233, 0]
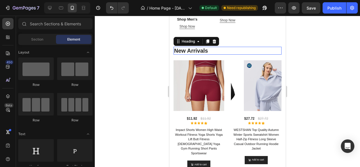
click at [207, 52] on p "New Arrivals" at bounding box center [227, 50] width 107 height 7
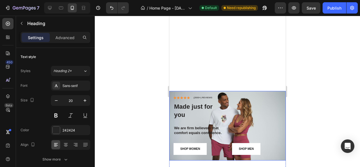
scroll to position [514, 0]
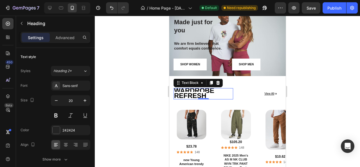
click at [196, 97] on strong "WARDROBE REFRESH" at bounding box center [194, 93] width 40 height 13
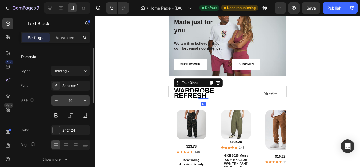
click at [76, 99] on input "10" at bounding box center [70, 100] width 19 height 10
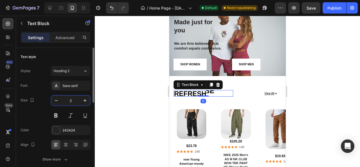
type input "20"
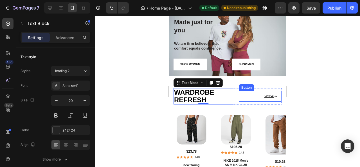
click at [316, 101] on div at bounding box center [227, 91] width 265 height 151
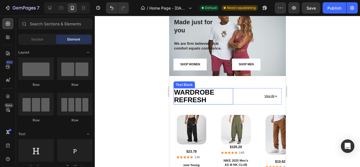
click at [149, 92] on div at bounding box center [227, 91] width 265 height 151
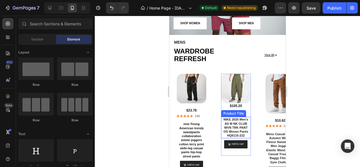
scroll to position [543, 0]
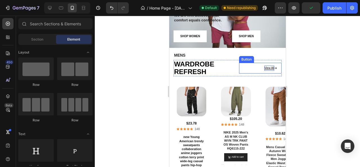
click at [267, 71] on p "View All" at bounding box center [269, 67] width 10 height 5
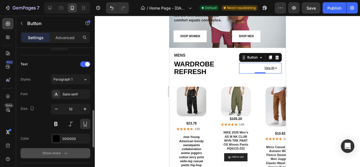
scroll to position [253, 0]
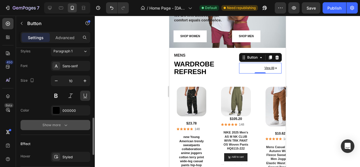
click at [65, 124] on icon "button" at bounding box center [65, 125] width 3 height 2
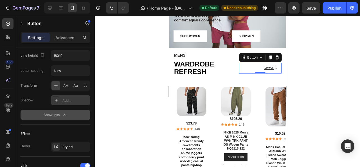
scroll to position [394, 0]
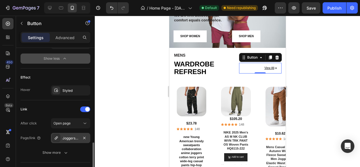
click at [68, 135] on div "Joggers-sweatpants" at bounding box center [70, 137] width 16 height 5
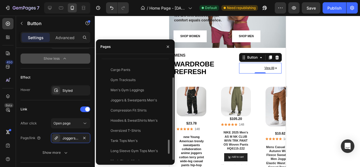
scroll to position [580, 0]
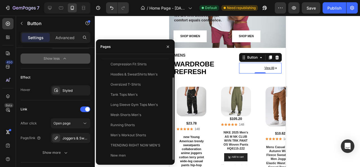
click at [123, 30] on div at bounding box center [227, 91] width 265 height 151
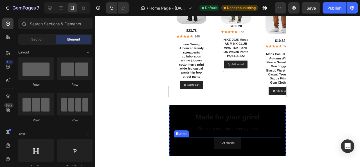
scroll to position [655, 0]
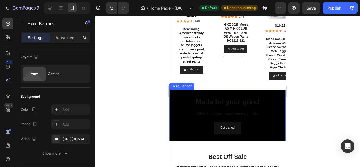
click at [175, 91] on div "Made for your grind Heading Check out your must-have gym fits Text Block Get st…" at bounding box center [227, 114] width 116 height 51
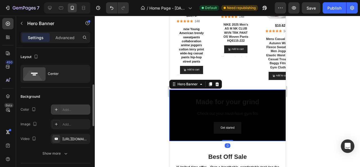
scroll to position [28, 0]
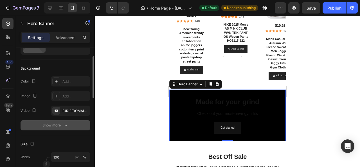
click at [64, 126] on icon "button" at bounding box center [66, 125] width 6 height 6
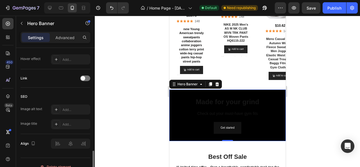
scroll to position [317, 0]
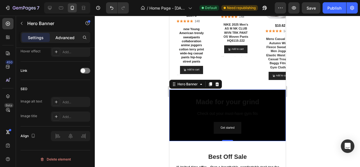
click at [60, 37] on p "Advanced" at bounding box center [64, 38] width 19 height 6
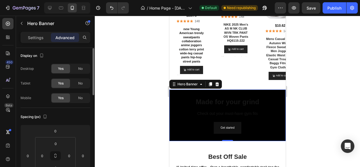
scroll to position [0, 0]
click at [126, 92] on div at bounding box center [227, 91] width 265 height 151
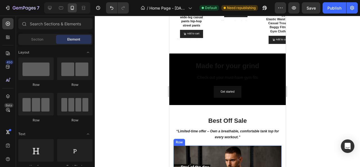
scroll to position [711, 0]
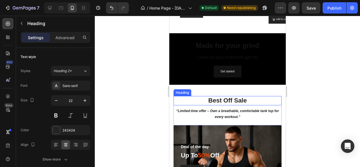
click at [232, 99] on h2 "Best Off Sale" at bounding box center [227, 100] width 108 height 9
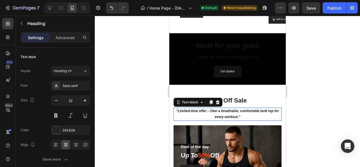
click at [224, 115] on strong "“Limited-time offer – Own a breathable, comfortable tank top for every workout.”" at bounding box center [227, 114] width 103 height 10
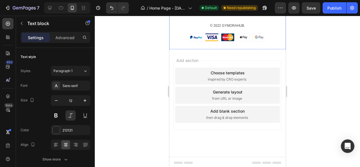
scroll to position [1861, 0]
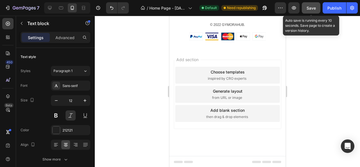
click at [309, 9] on span "Save" at bounding box center [310, 8] width 9 height 5
